Goal: Check status: Check status

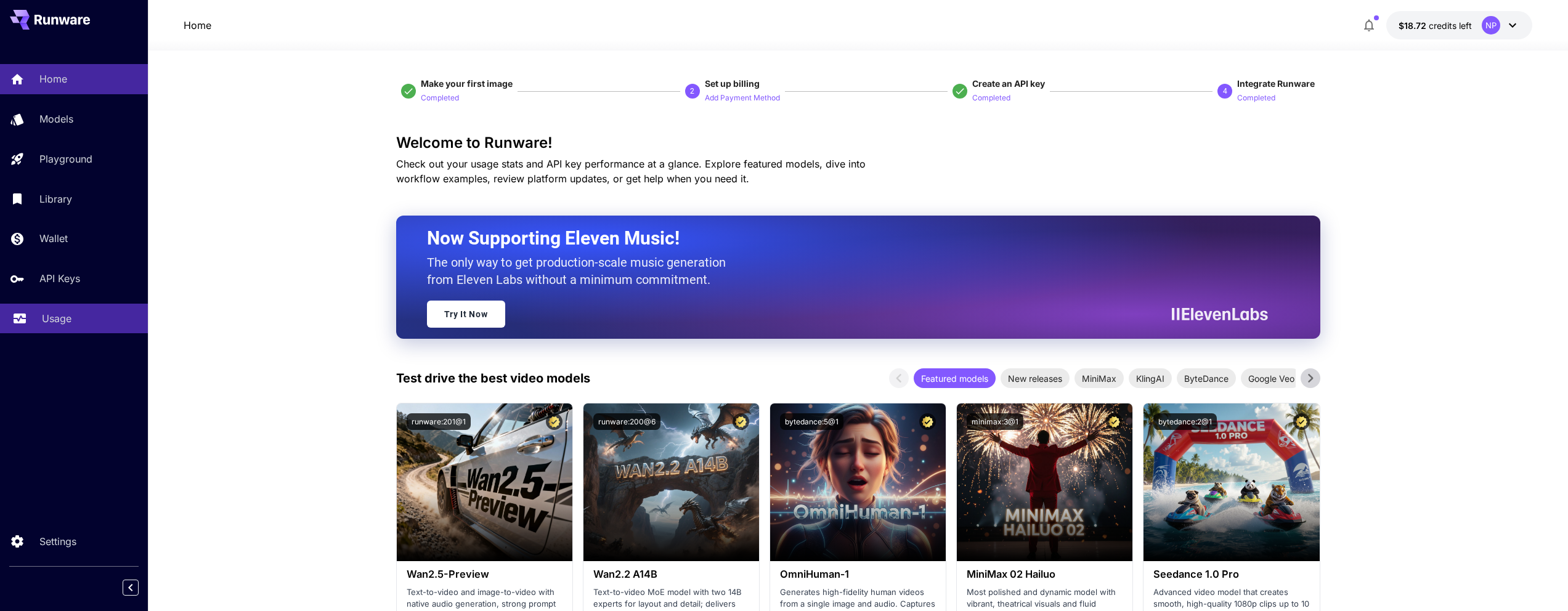
click at [100, 319] on div "Usage" at bounding box center [90, 319] width 97 height 15
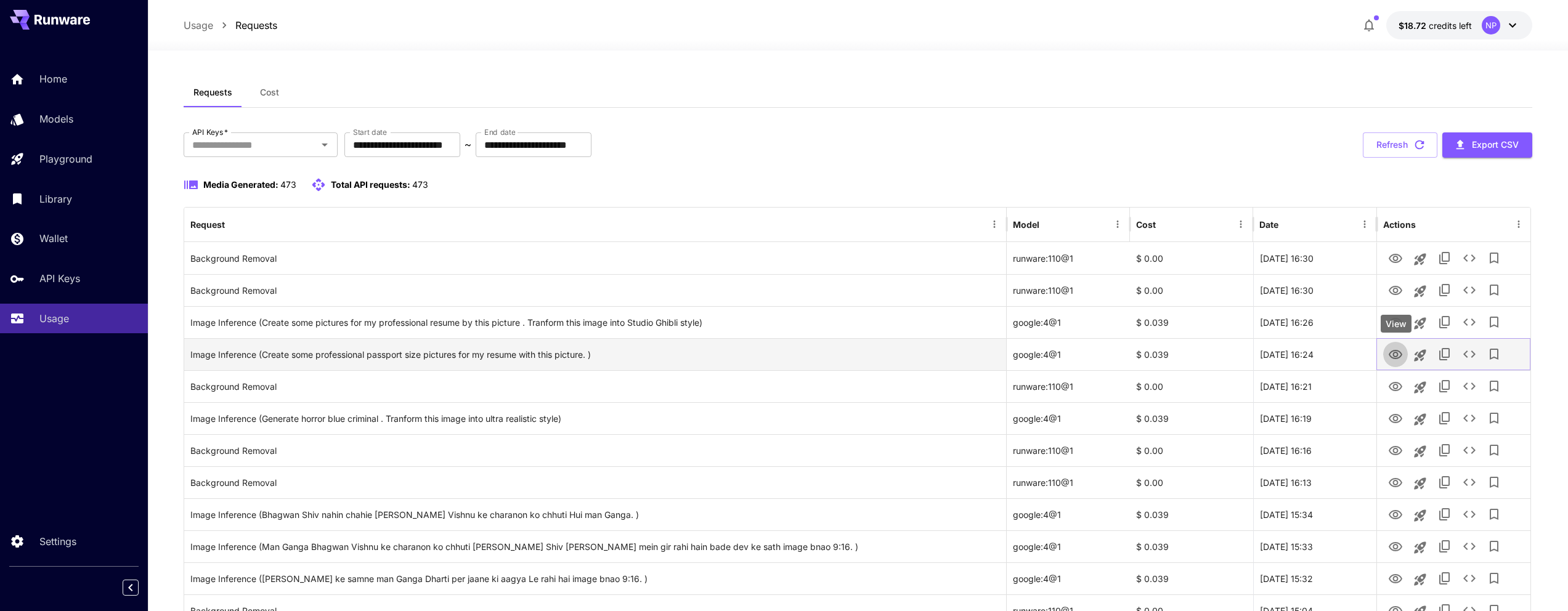
click at [1392, 351] on icon "View" at bounding box center [1396, 355] width 15 height 15
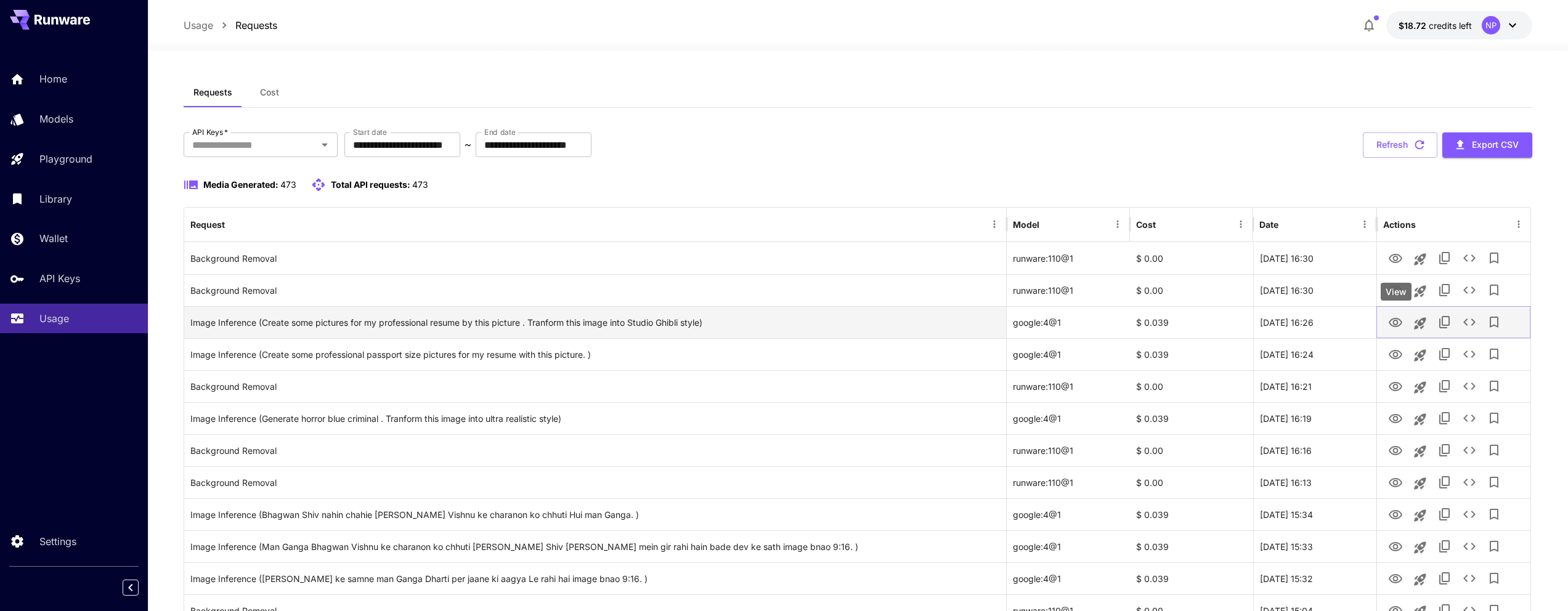
click at [1400, 325] on icon "View" at bounding box center [1396, 322] width 15 height 15
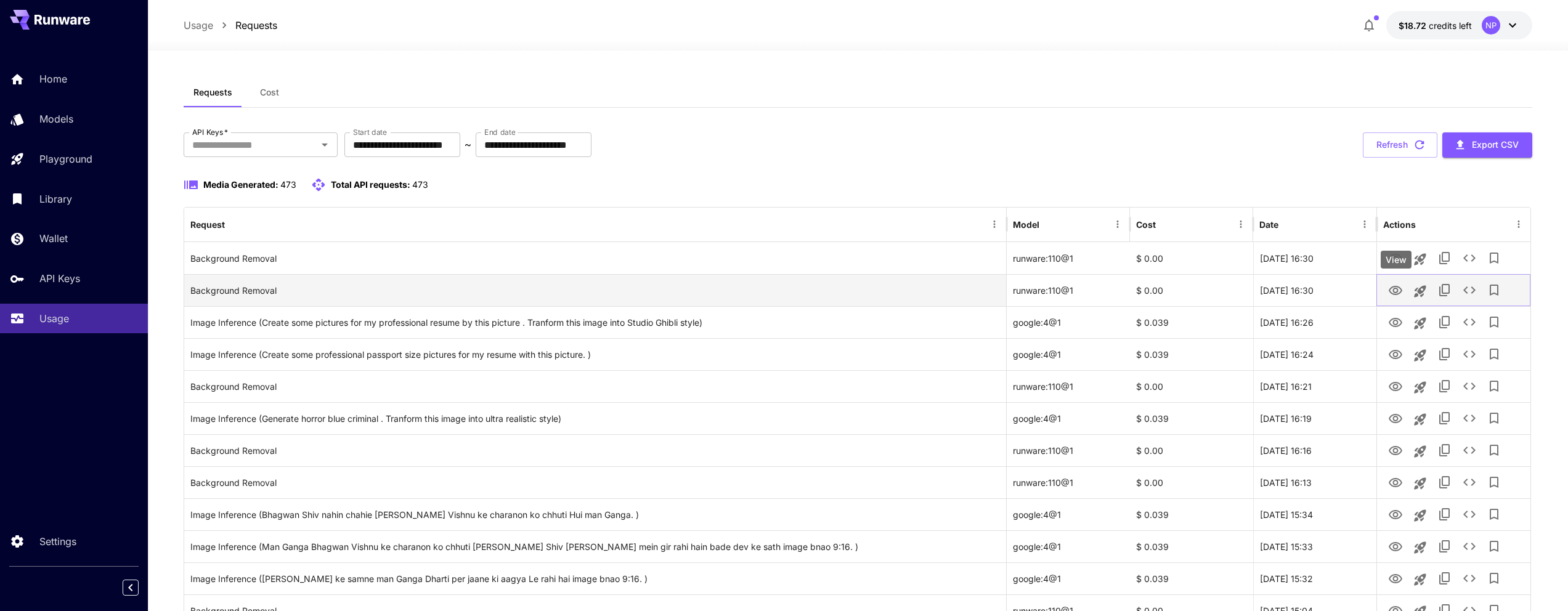
click at [1402, 290] on icon "View" at bounding box center [1396, 290] width 15 height 15
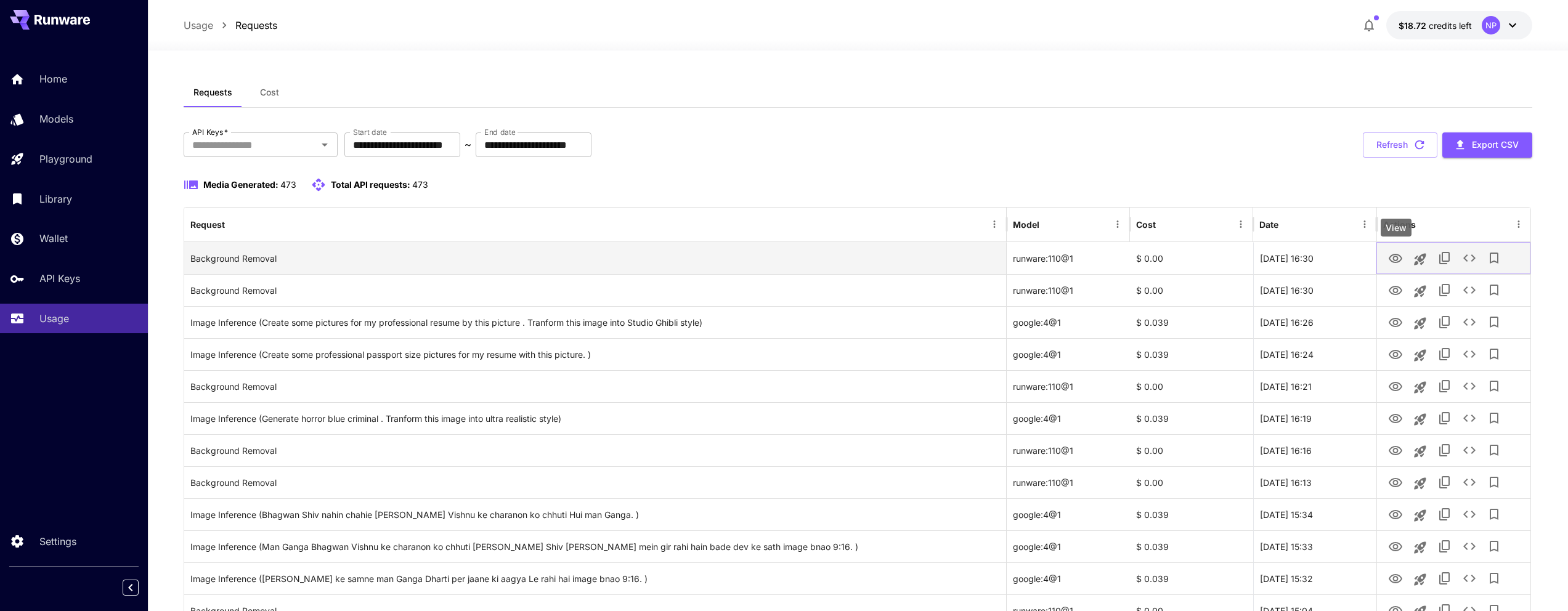
click at [1402, 258] on icon "View" at bounding box center [1395, 258] width 14 height 9
